Goal: Find specific page/section: Find specific page/section

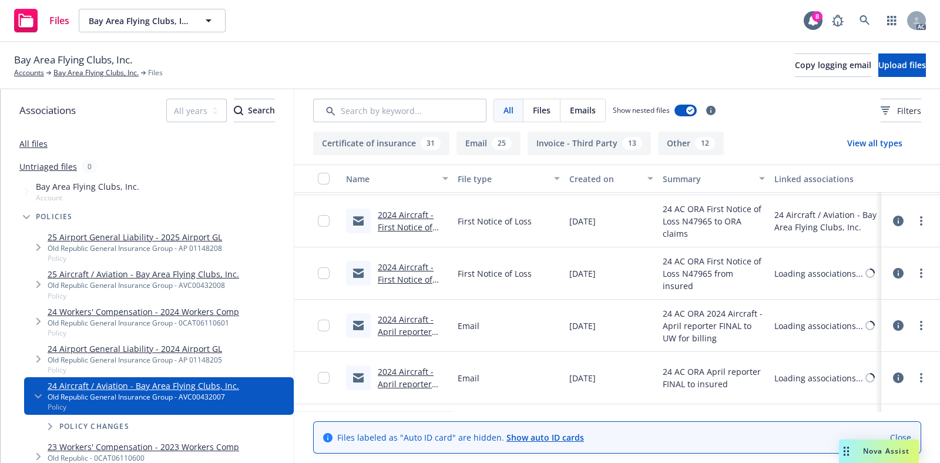
scroll to position [293, 0]
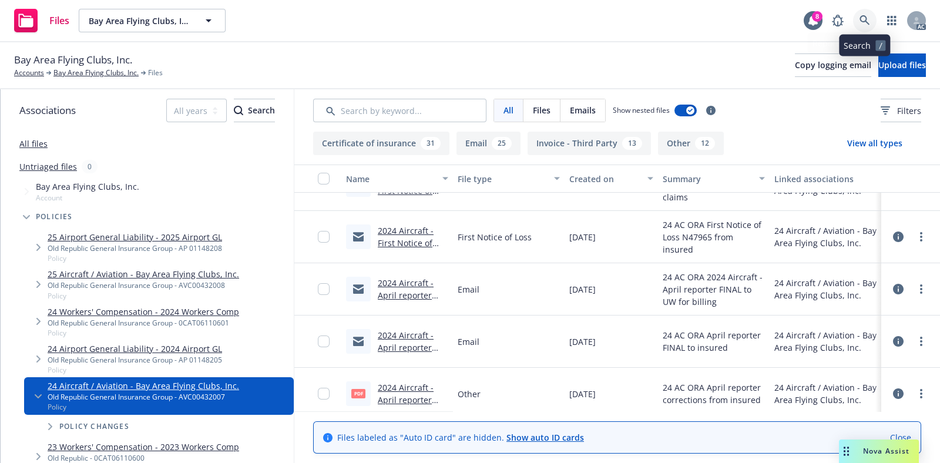
click at [870, 21] on link at bounding box center [864, 20] width 23 height 23
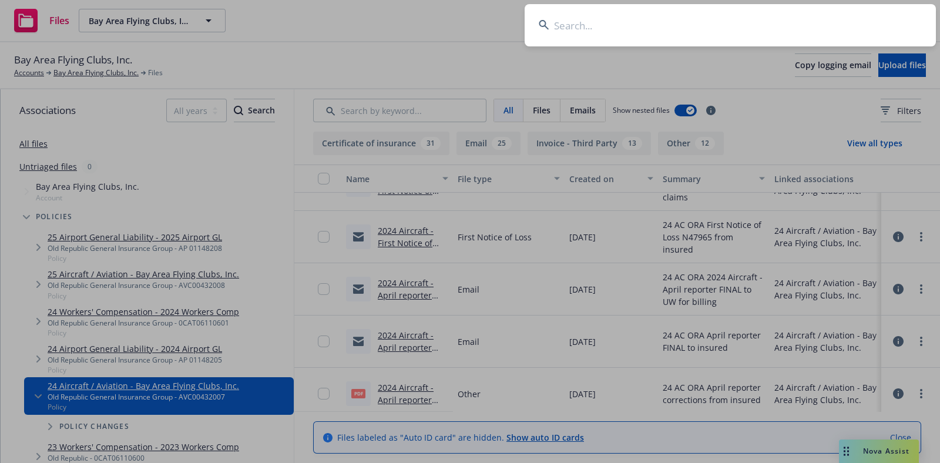
click at [610, 26] on input at bounding box center [729, 25] width 411 height 42
type input "AVC00432007"
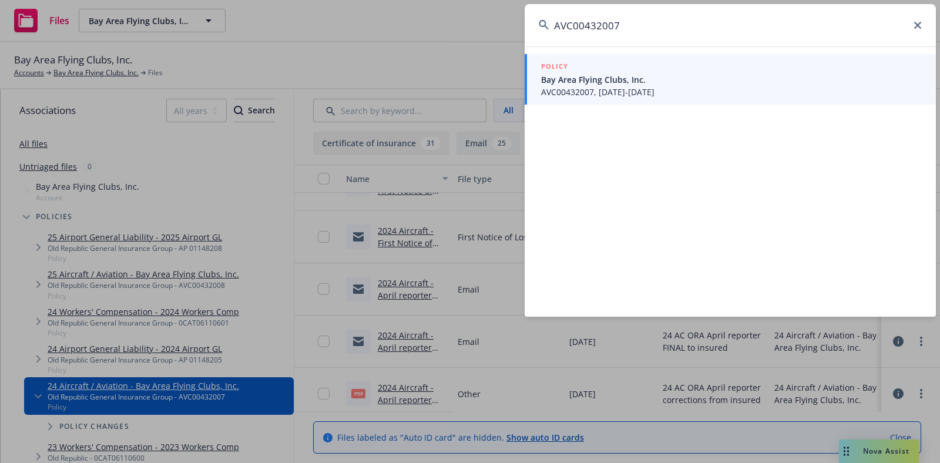
click at [597, 73] on span "Bay Area Flying Clubs, Inc." at bounding box center [731, 79] width 381 height 12
